Goal: Task Accomplishment & Management: Manage account settings

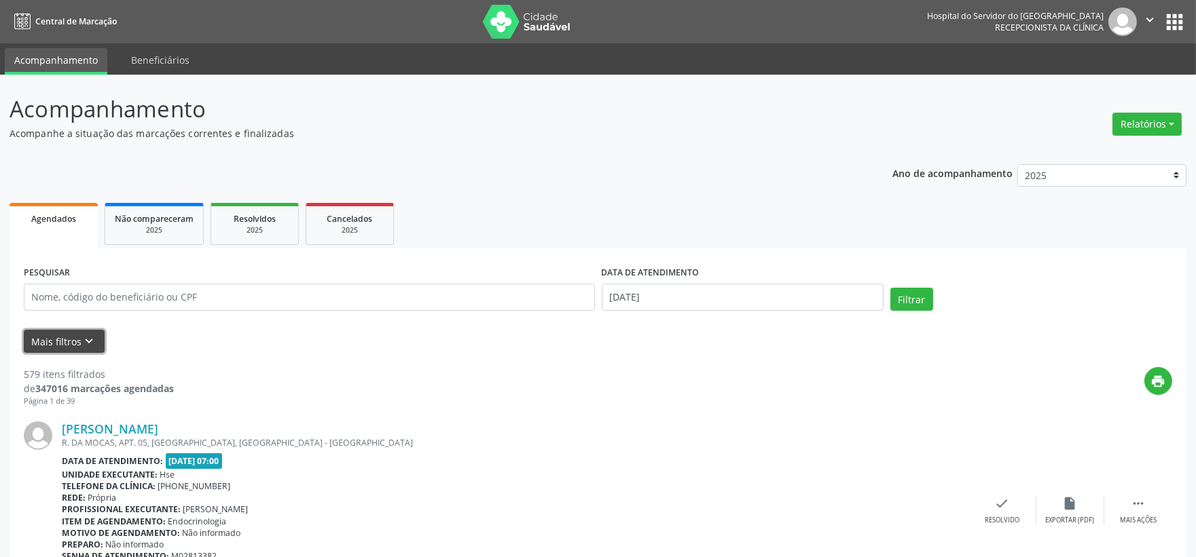
click at [56, 340] on button "Mais filtros keyboard_arrow_down" at bounding box center [64, 342] width 81 height 24
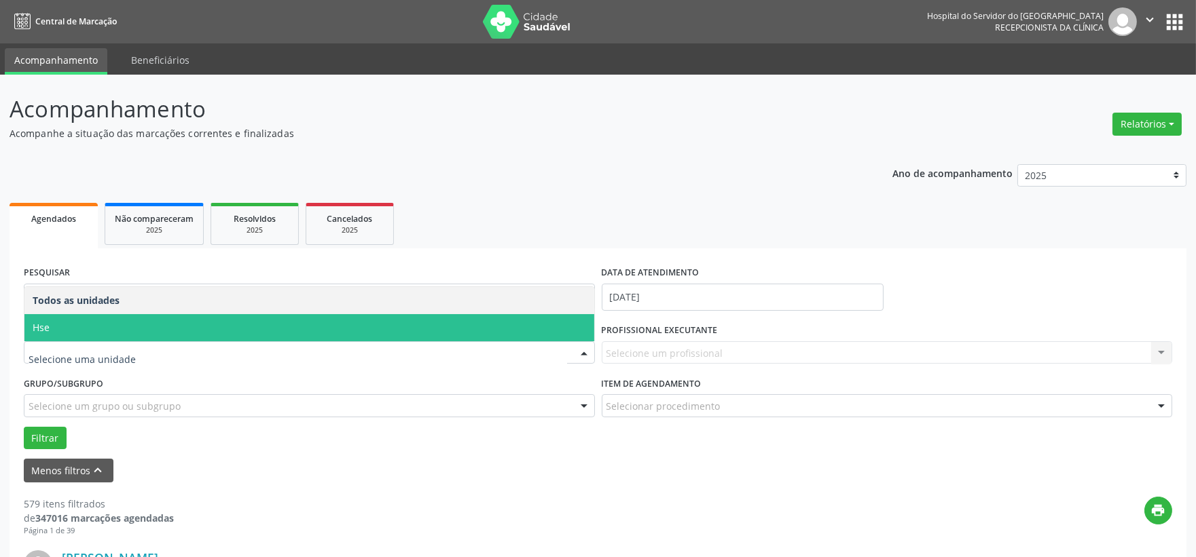
click at [118, 331] on span "Hse" at bounding box center [309, 327] width 570 height 27
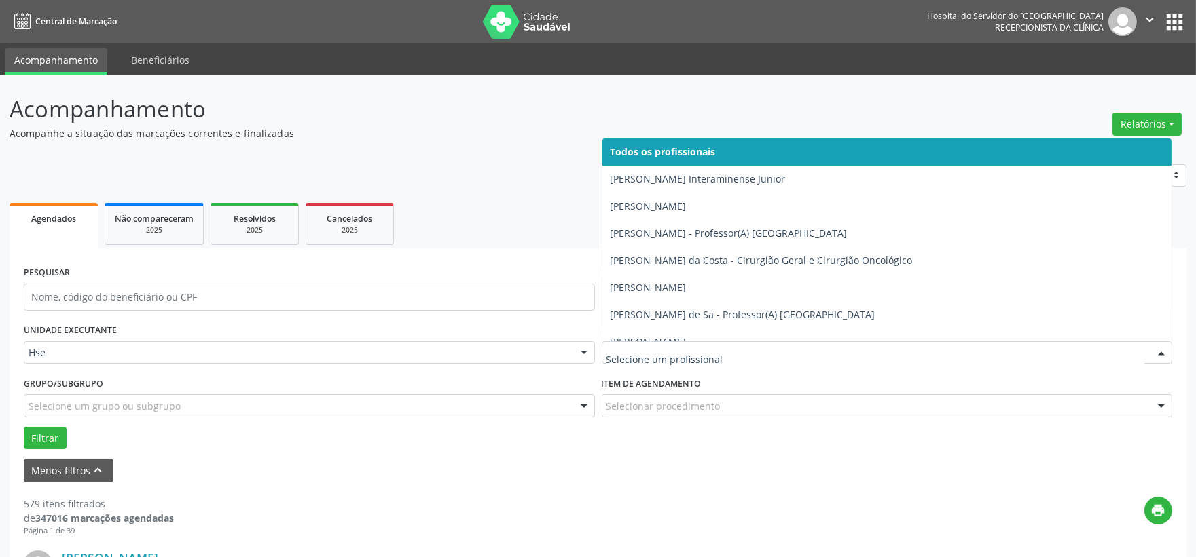
click at [630, 344] on div at bounding box center [887, 353] width 571 height 23
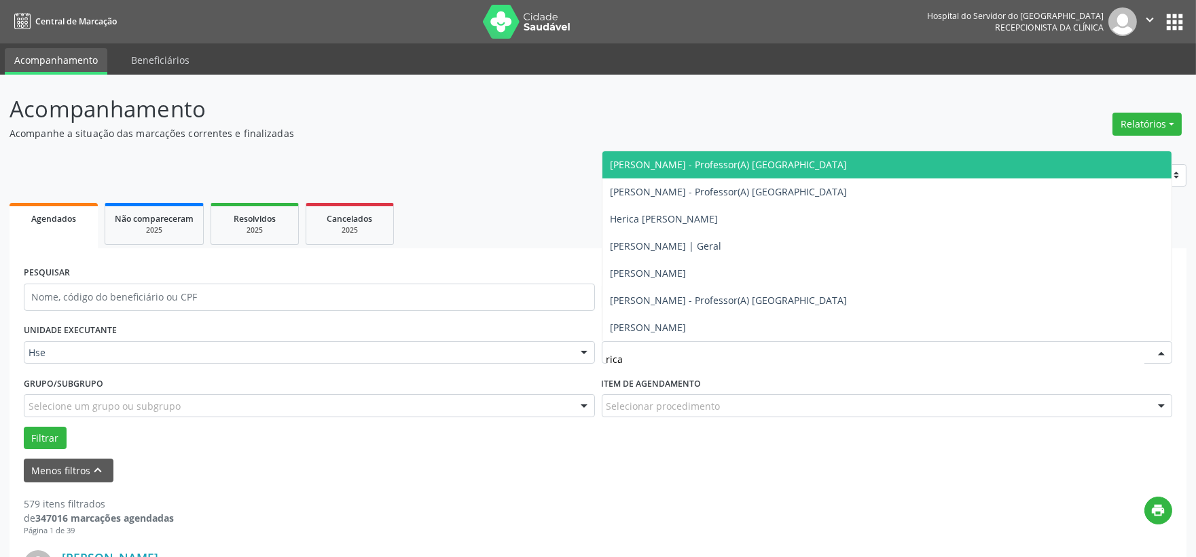
type input "ricar"
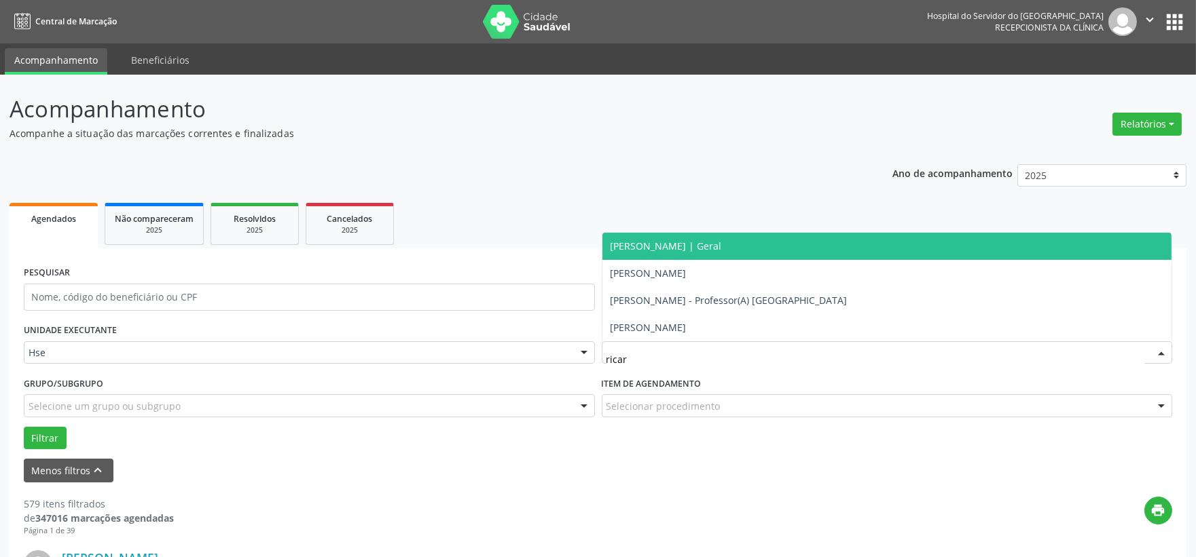
click at [693, 248] on span "[PERSON_NAME] | Geral" at bounding box center [665, 246] width 111 height 13
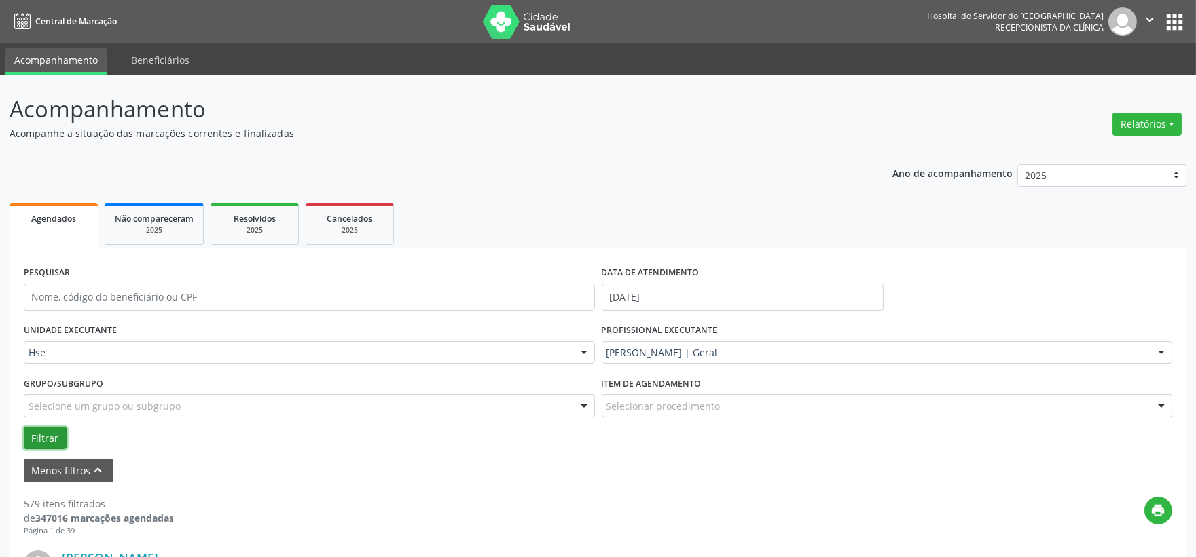
click at [39, 431] on button "Filtrar" at bounding box center [45, 438] width 43 height 23
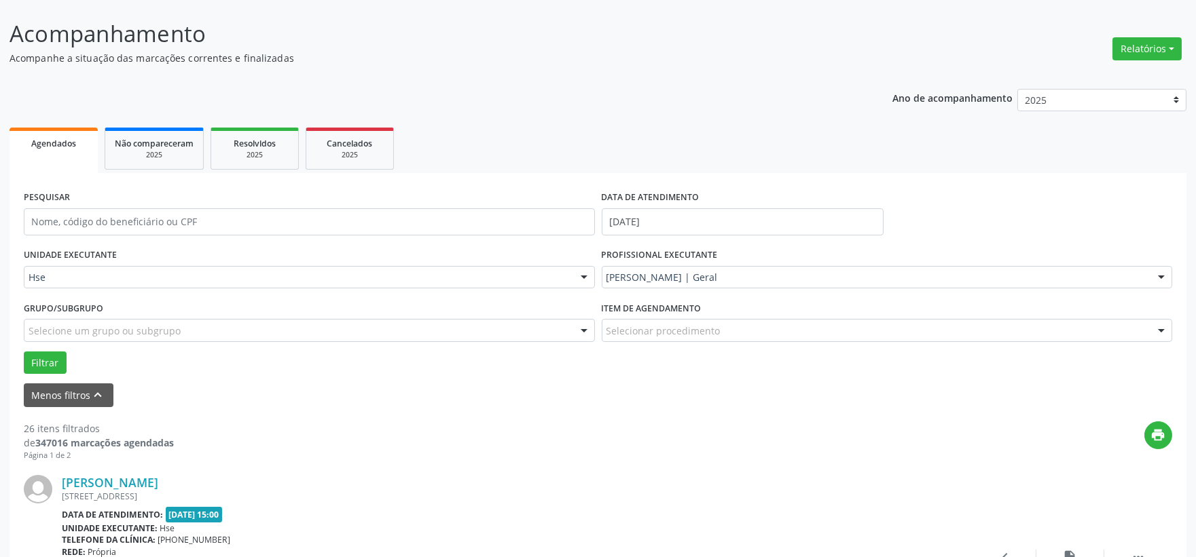
scroll to position [151, 0]
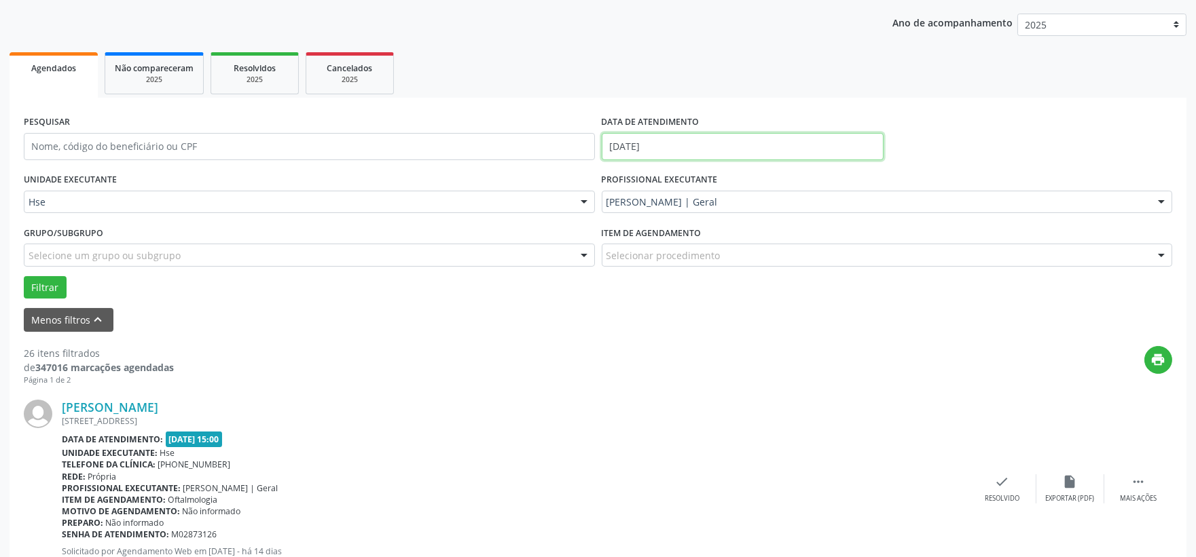
click at [664, 138] on input "[DATE]" at bounding box center [743, 146] width 282 height 27
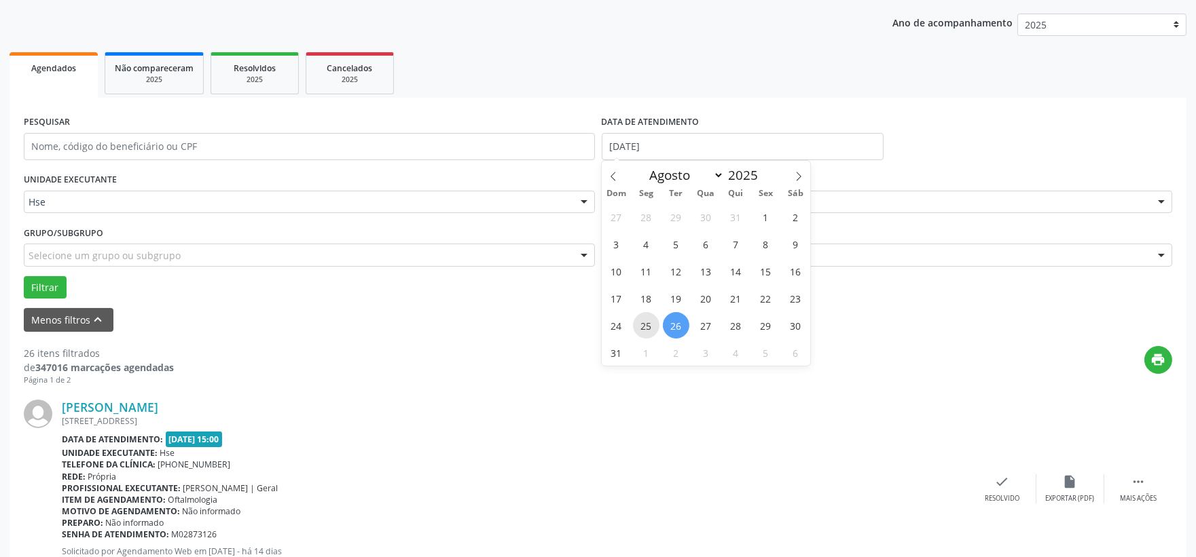
click at [648, 319] on span "25" at bounding box center [646, 325] width 26 height 26
type input "[DATE]"
click at [648, 319] on span "25" at bounding box center [646, 325] width 26 height 26
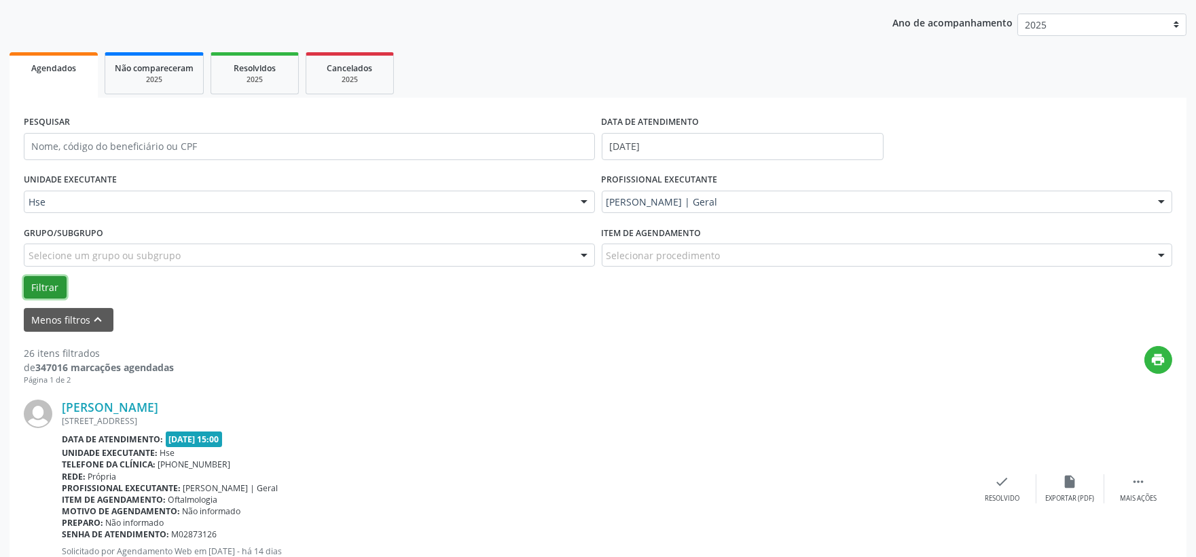
click at [59, 282] on button "Filtrar" at bounding box center [45, 287] width 43 height 23
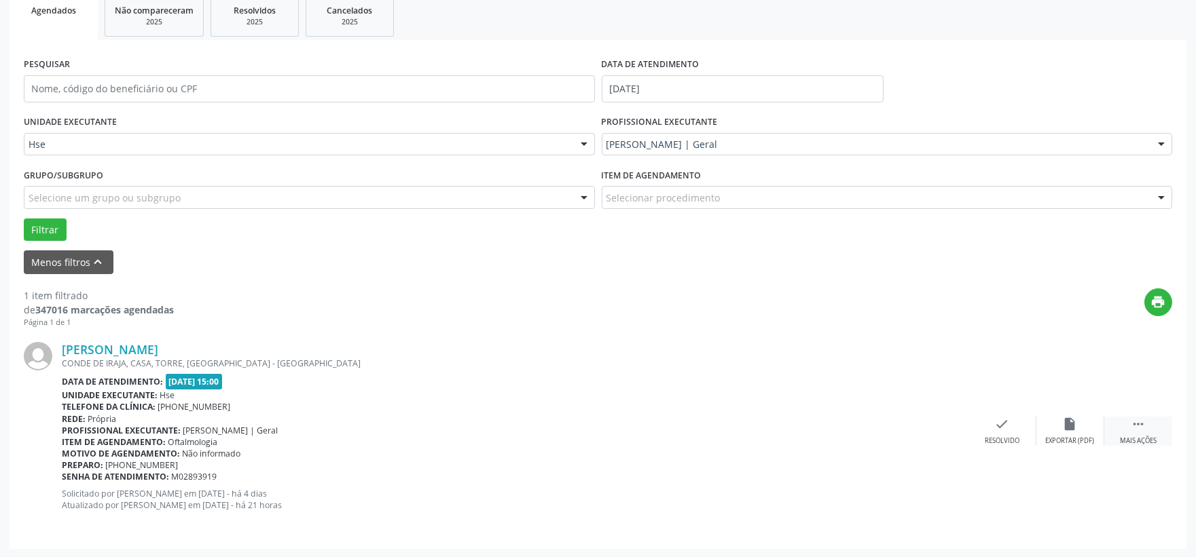
click at [1135, 421] on icon "" at bounding box center [1138, 424] width 15 height 15
click at [1089, 433] on div "alarm_off Não compareceu" at bounding box center [1070, 431] width 68 height 29
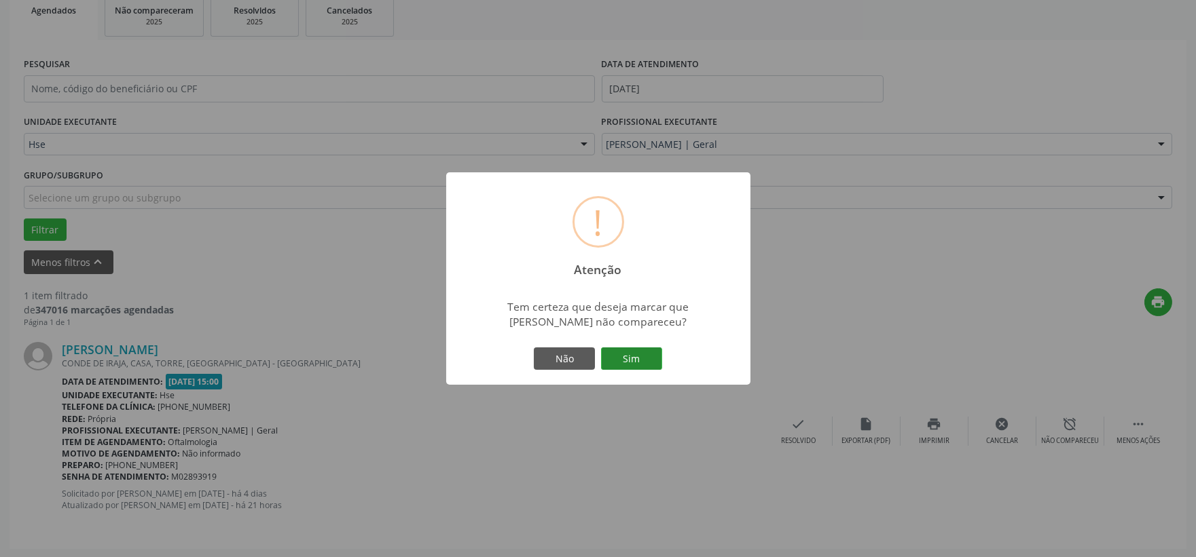
click at [640, 361] on button "Sim" at bounding box center [631, 359] width 61 height 23
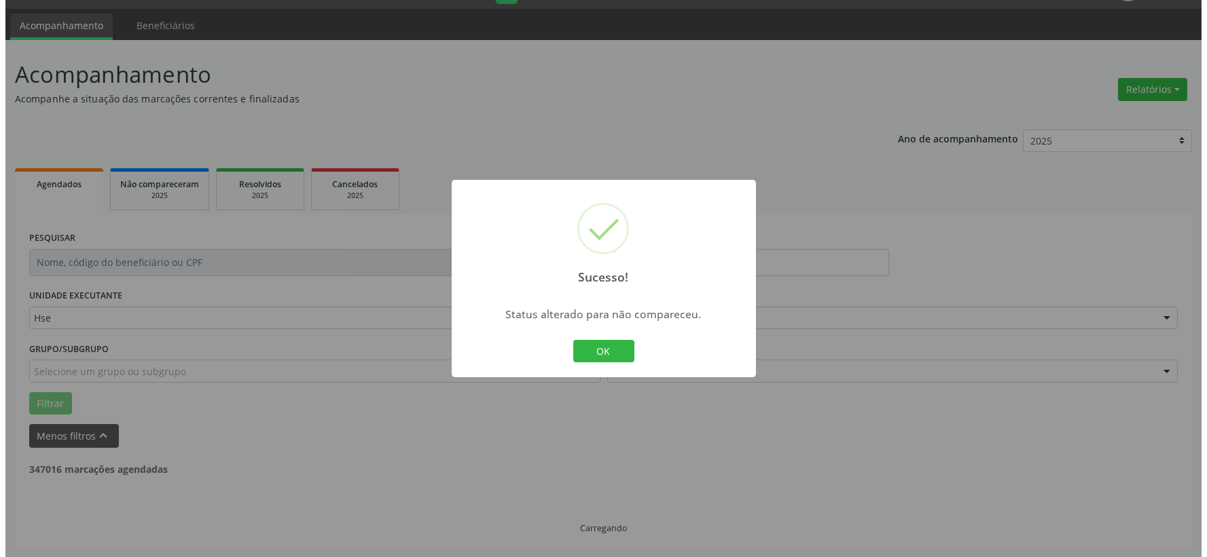
scroll to position [0, 0]
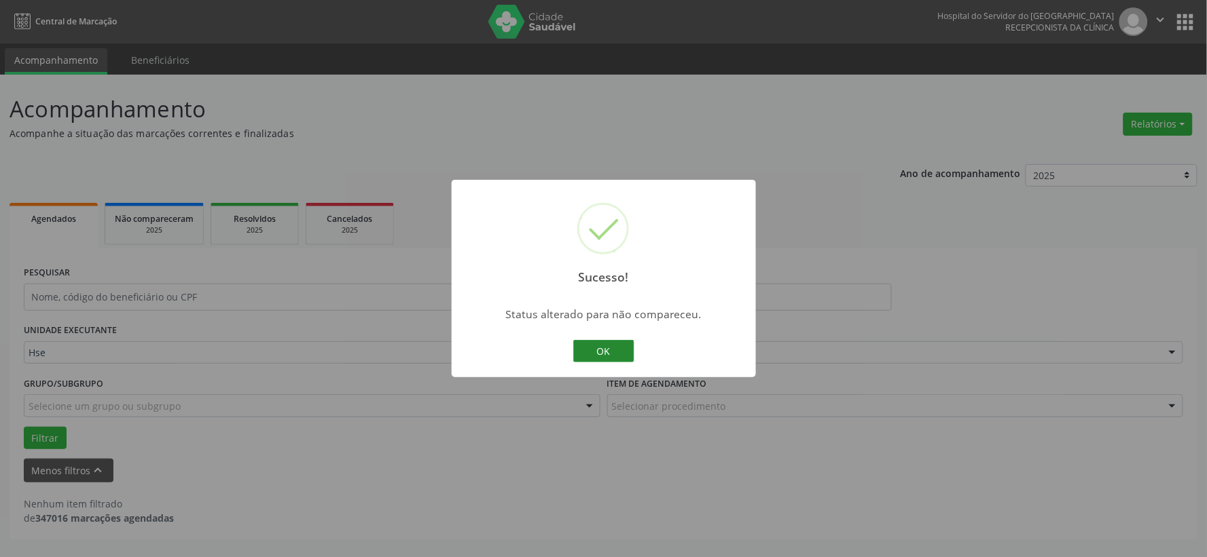
click at [601, 351] on button "OK" at bounding box center [603, 351] width 61 height 23
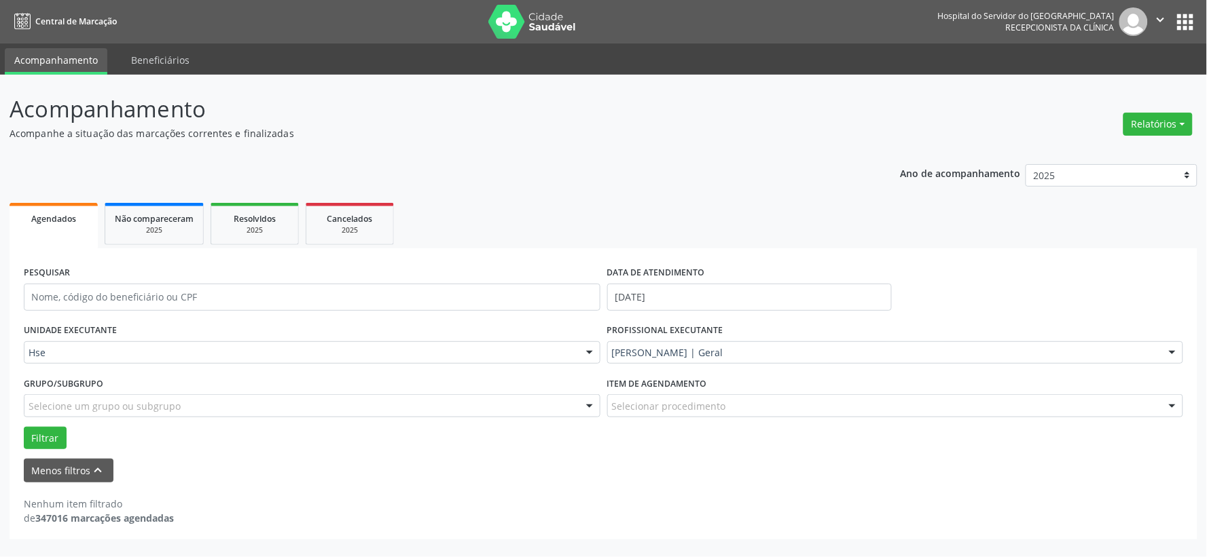
drag, startPoint x: 516, startPoint y: 3, endPoint x: 525, endPoint y: -85, distance: 88.7
click at [525, 0] on html "Central de Marcação Hospital do Servidor do [GEOGRAPHIC_DATA] Recepcionista da …" at bounding box center [603, 278] width 1207 height 557
